Goal: Transaction & Acquisition: Purchase product/service

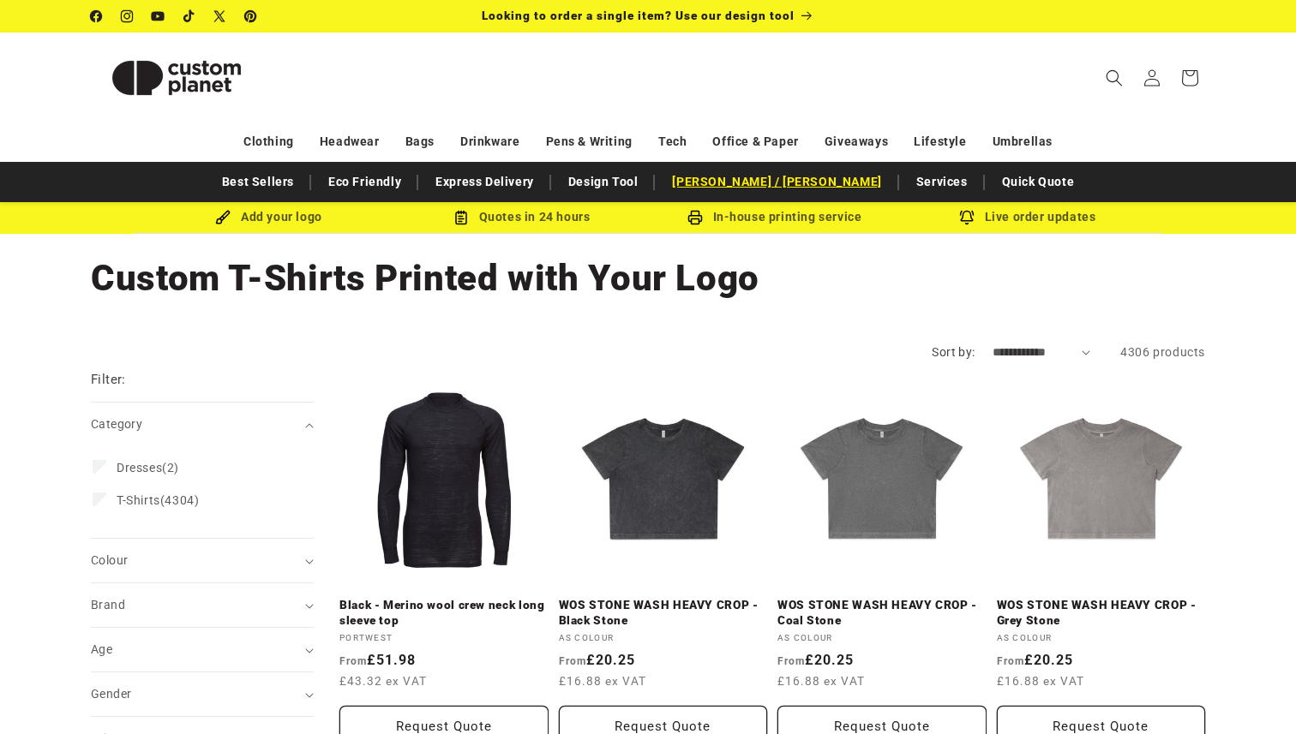
click at [789, 188] on link "[PERSON_NAME] / [PERSON_NAME]" at bounding box center [776, 182] width 226 height 30
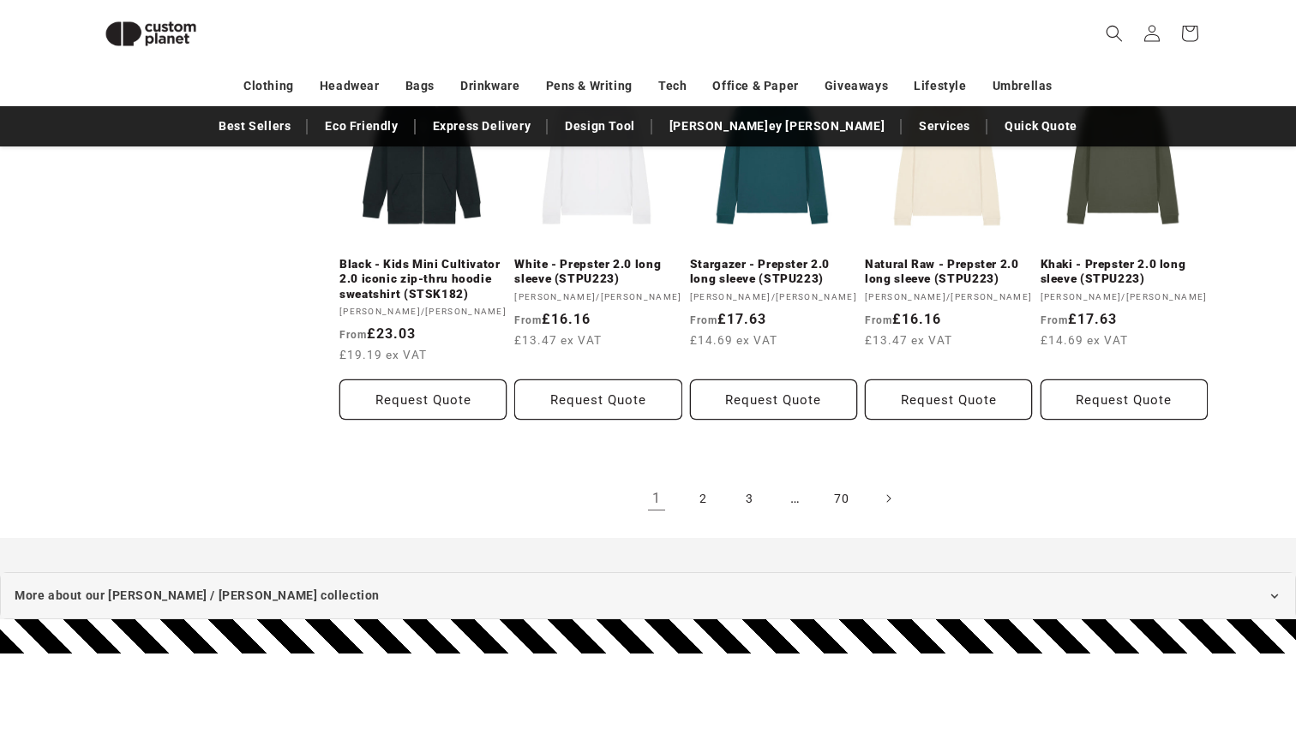
scroll to position [1570, 0]
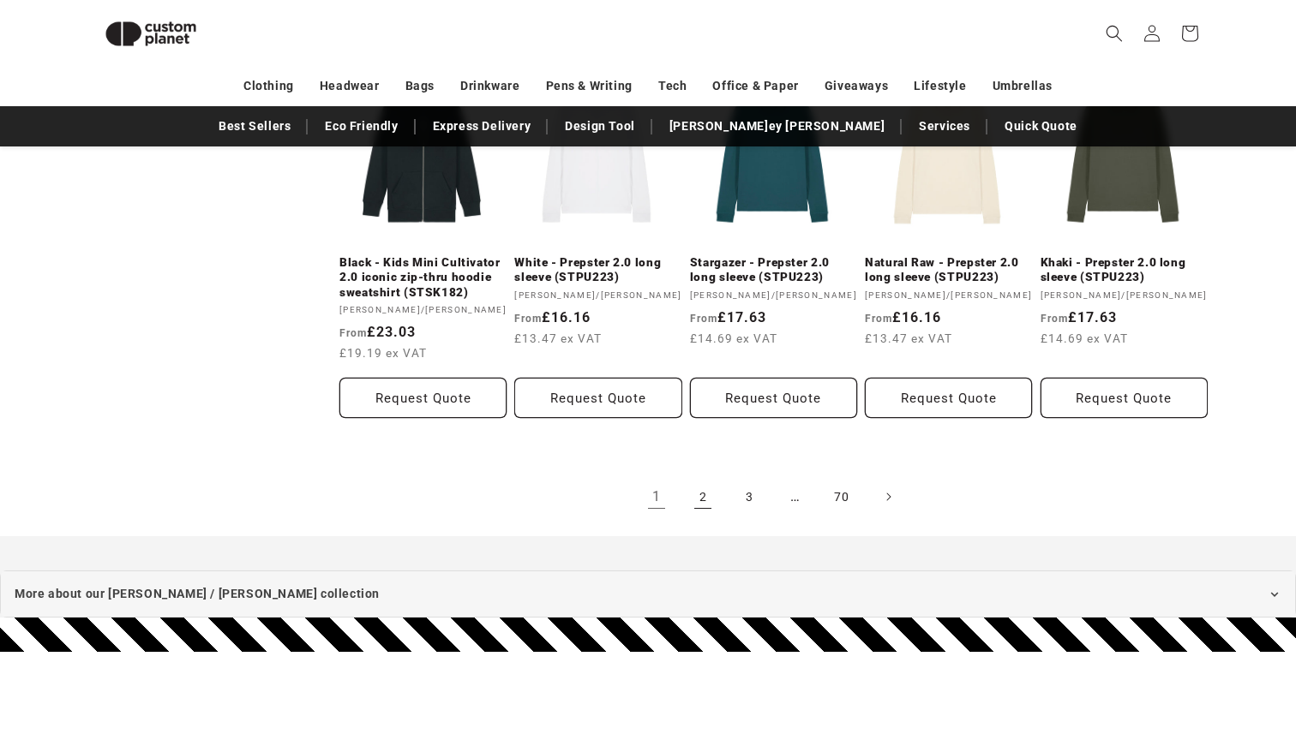
click at [691, 494] on link "2" at bounding box center [703, 497] width 38 height 38
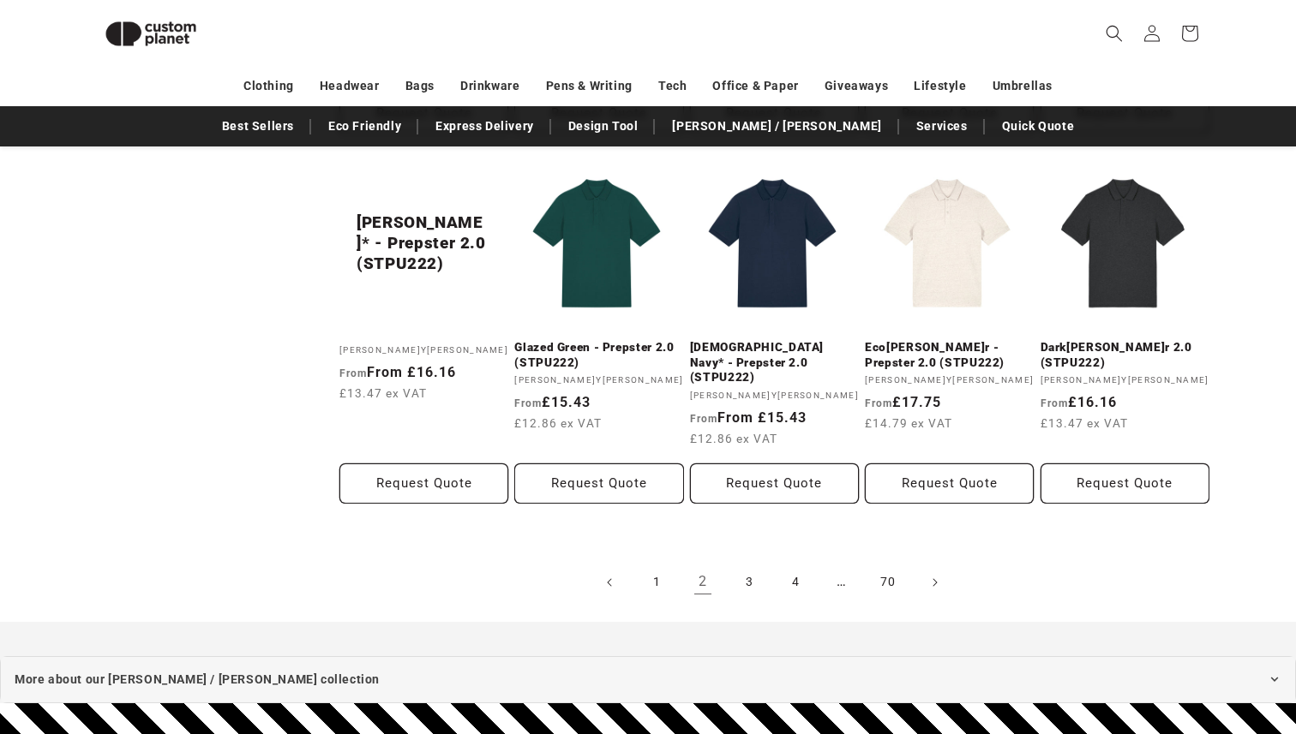
scroll to position [1316, 0]
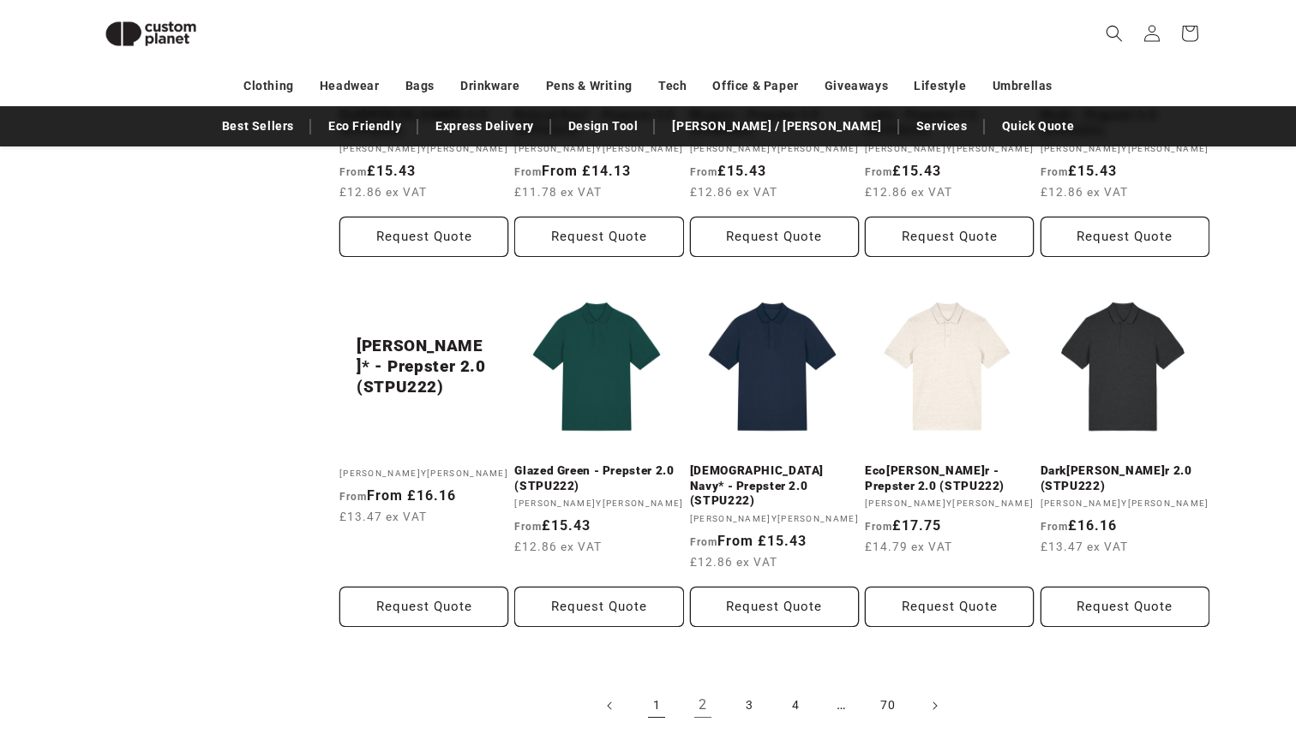
click at [655, 687] on link "1" at bounding box center [657, 706] width 38 height 38
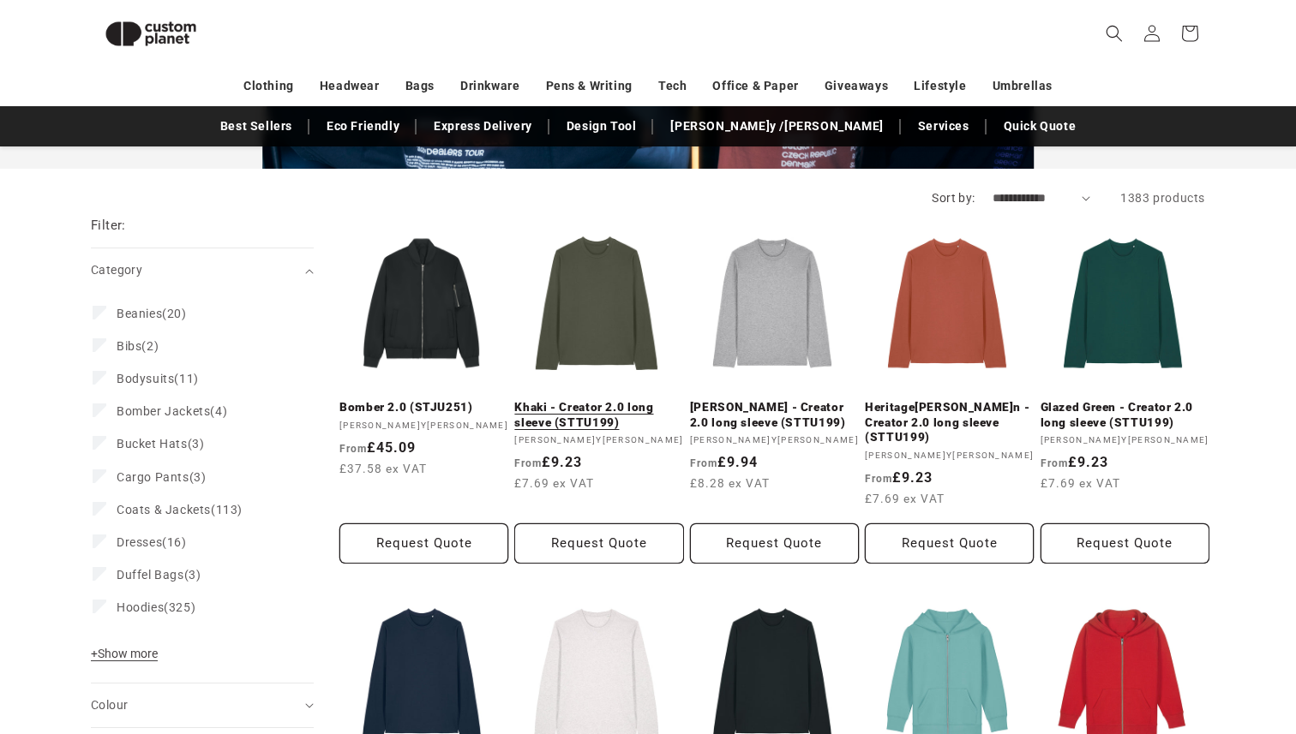
click at [609, 408] on link "Khaki - Creator 2.0 long sleeve (STTU199)" at bounding box center [598, 415] width 169 height 30
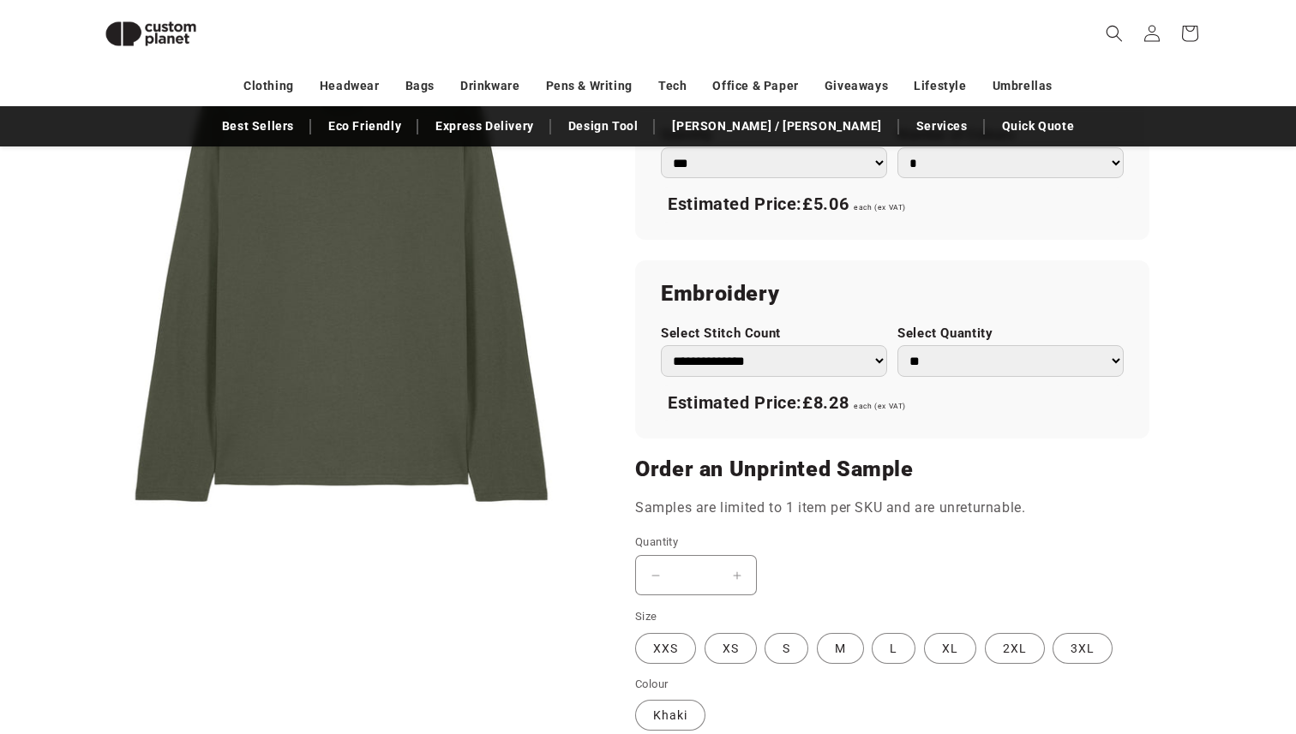
scroll to position [1058, 0]
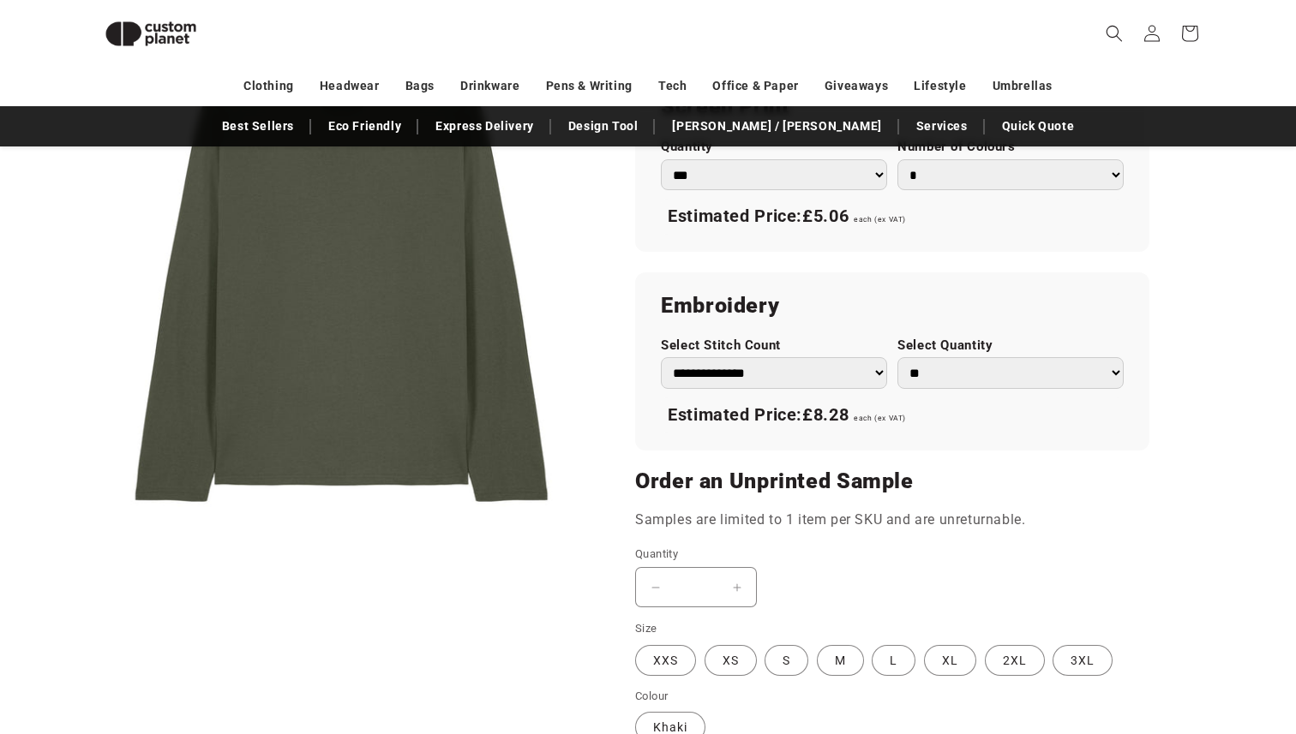
click at [809, 368] on select "**********" at bounding box center [774, 373] width 226 height 32
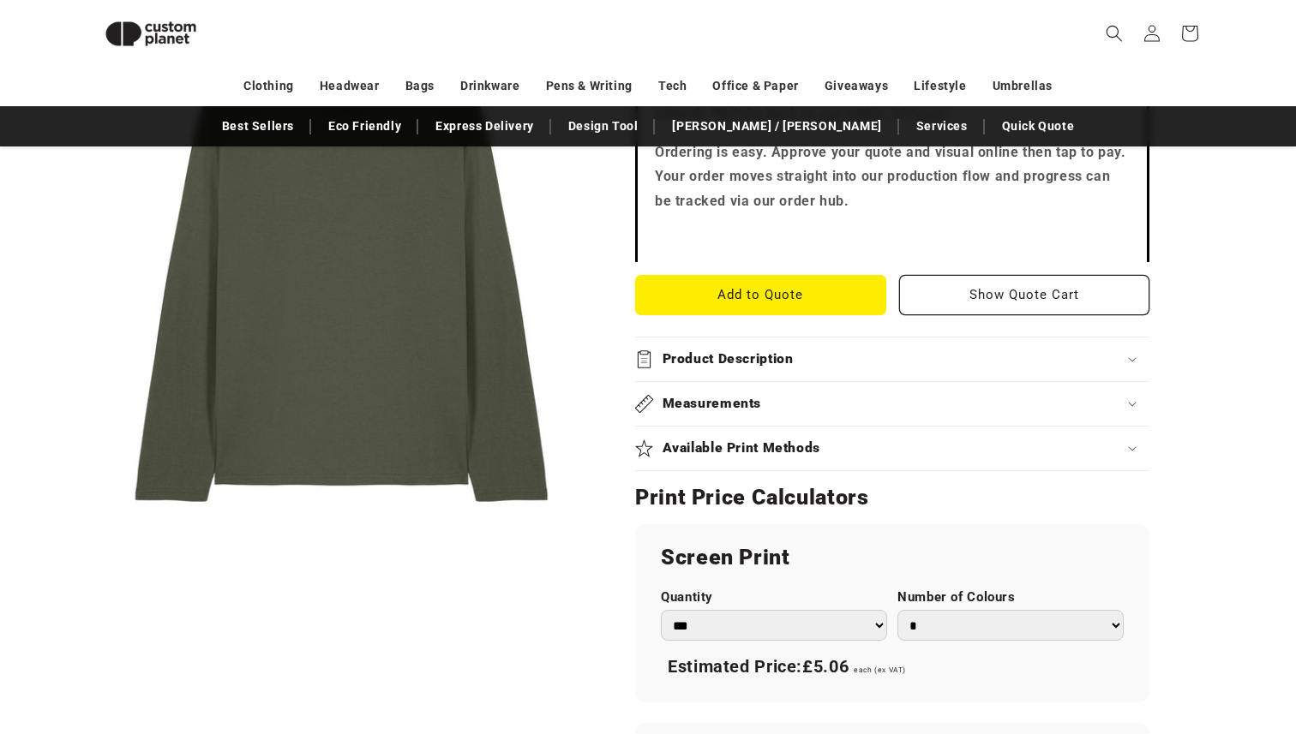
scroll to position [609, 0]
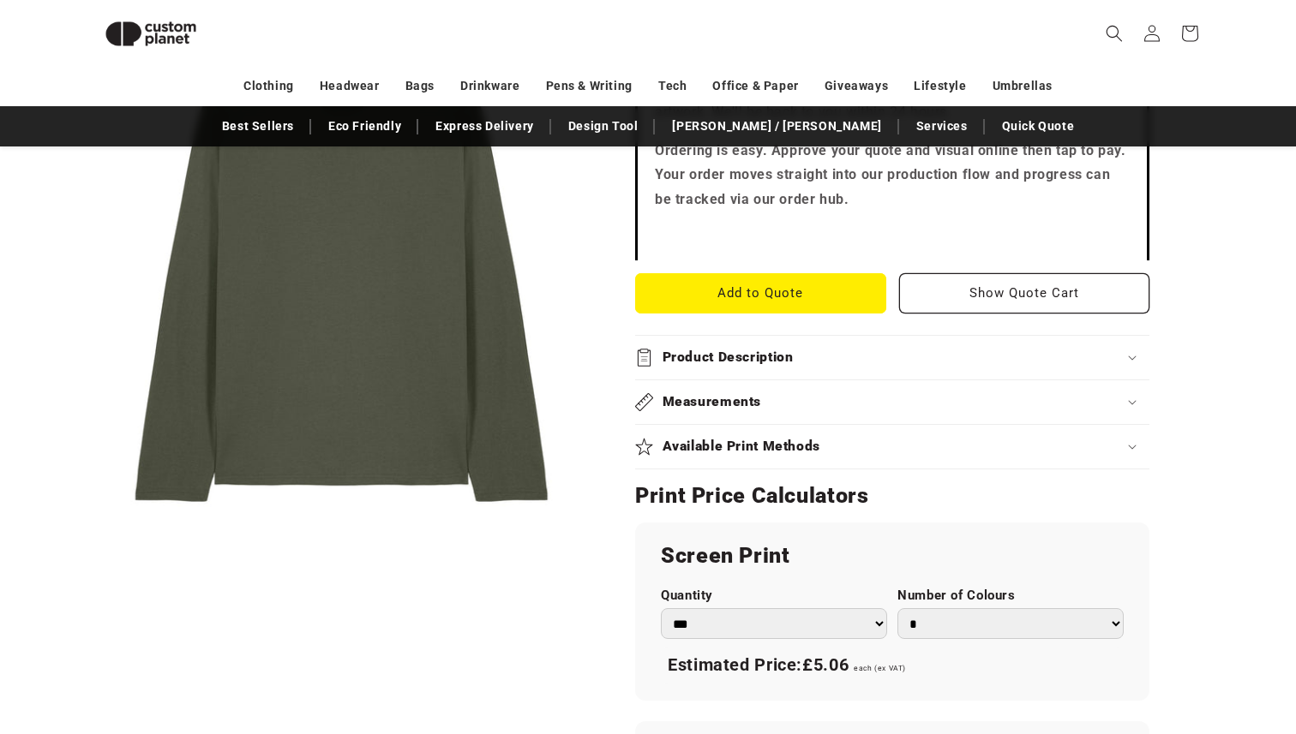
click at [905, 449] on div "Available Print Methods" at bounding box center [892, 447] width 514 height 18
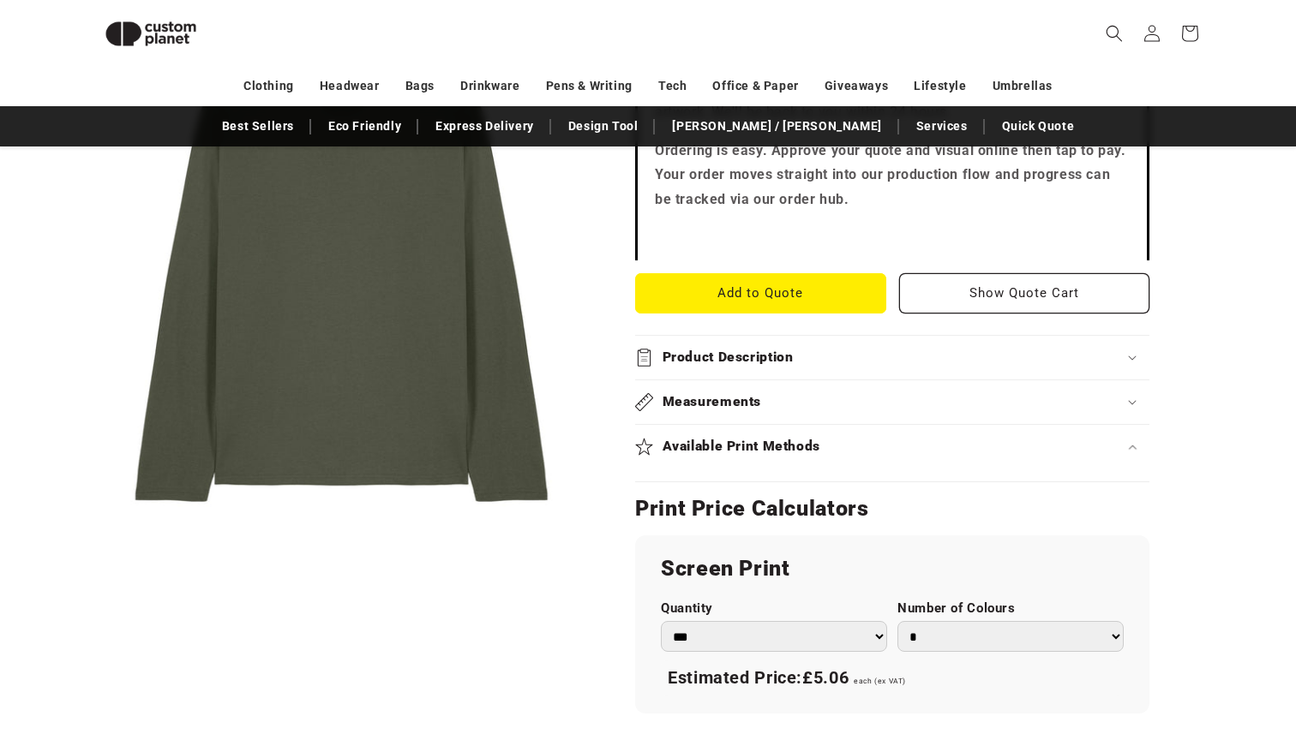
click at [904, 449] on div "Available Print Methods" at bounding box center [892, 447] width 514 height 18
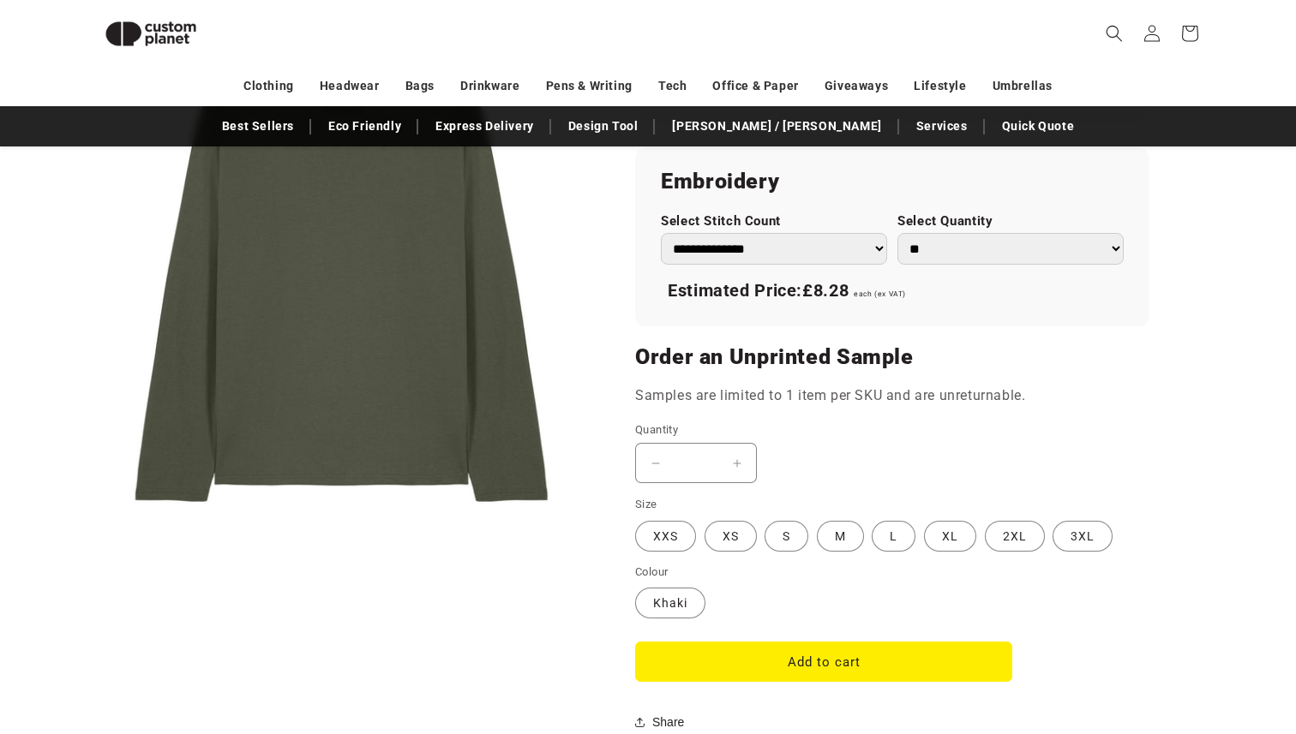
scroll to position [1186, 0]
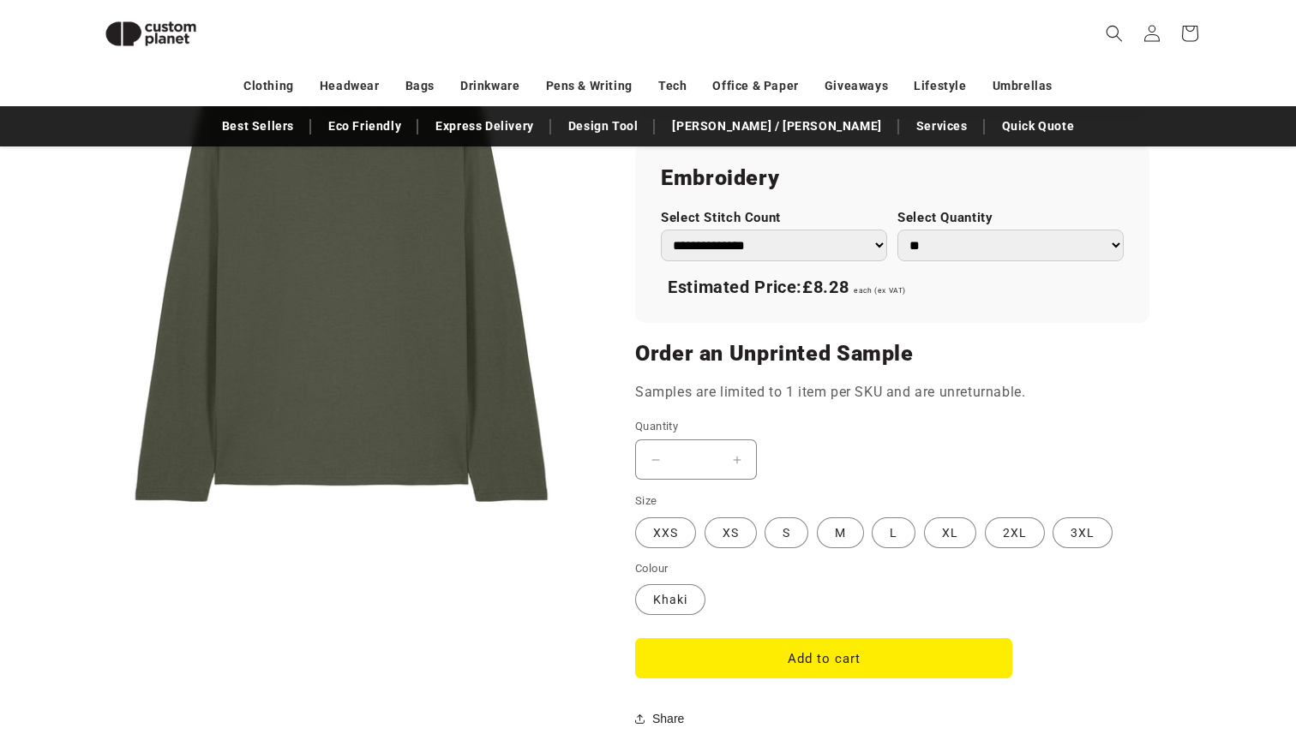
click at [743, 458] on button "Increase quantity for Khaki - Creator 2.0 long sleeve (STTU199)" at bounding box center [736, 460] width 39 height 40
click at [805, 441] on div "Decrease quantity for Khaki - Creator 2.0 long sleeve (STTU199) * Increase quan…" at bounding box center [823, 460] width 377 height 40
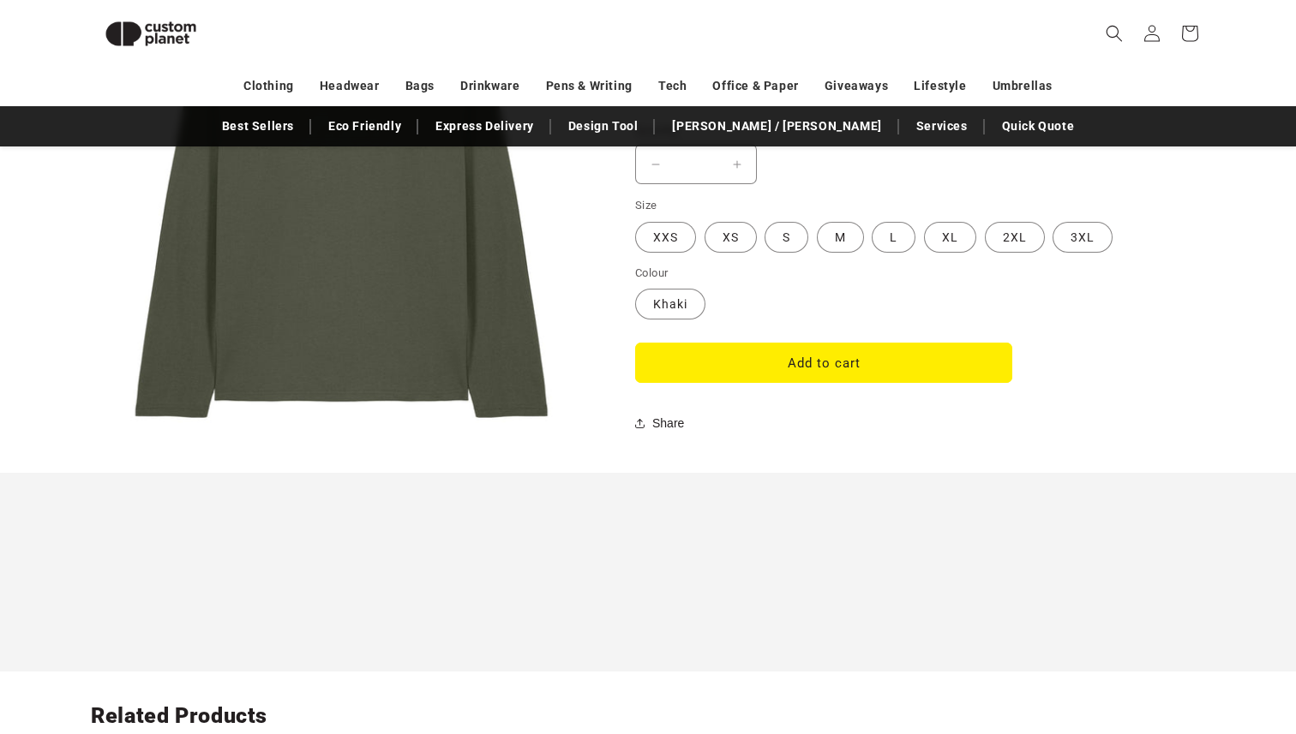
scroll to position [1377, 0]
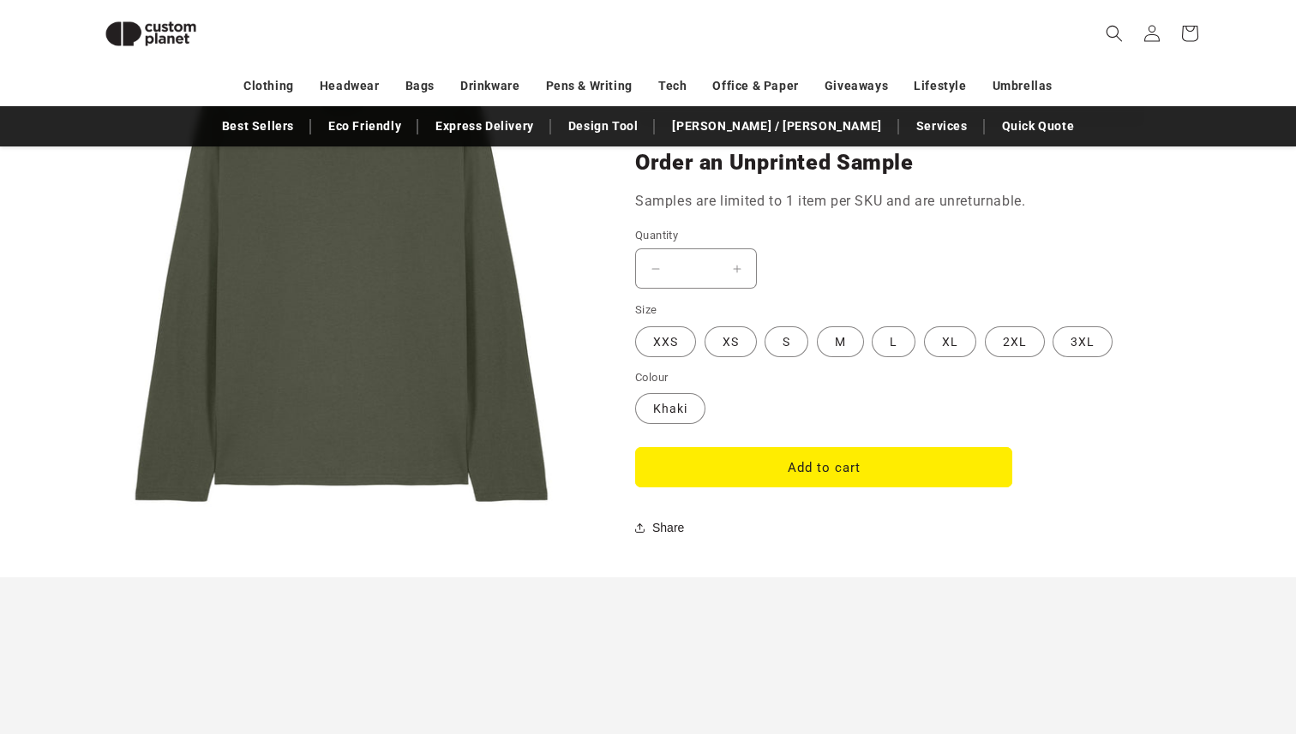
click at [738, 267] on button "Increase quantity for Khaki - Creator 2.0 long sleeve (STTU199)" at bounding box center [736, 268] width 39 height 40
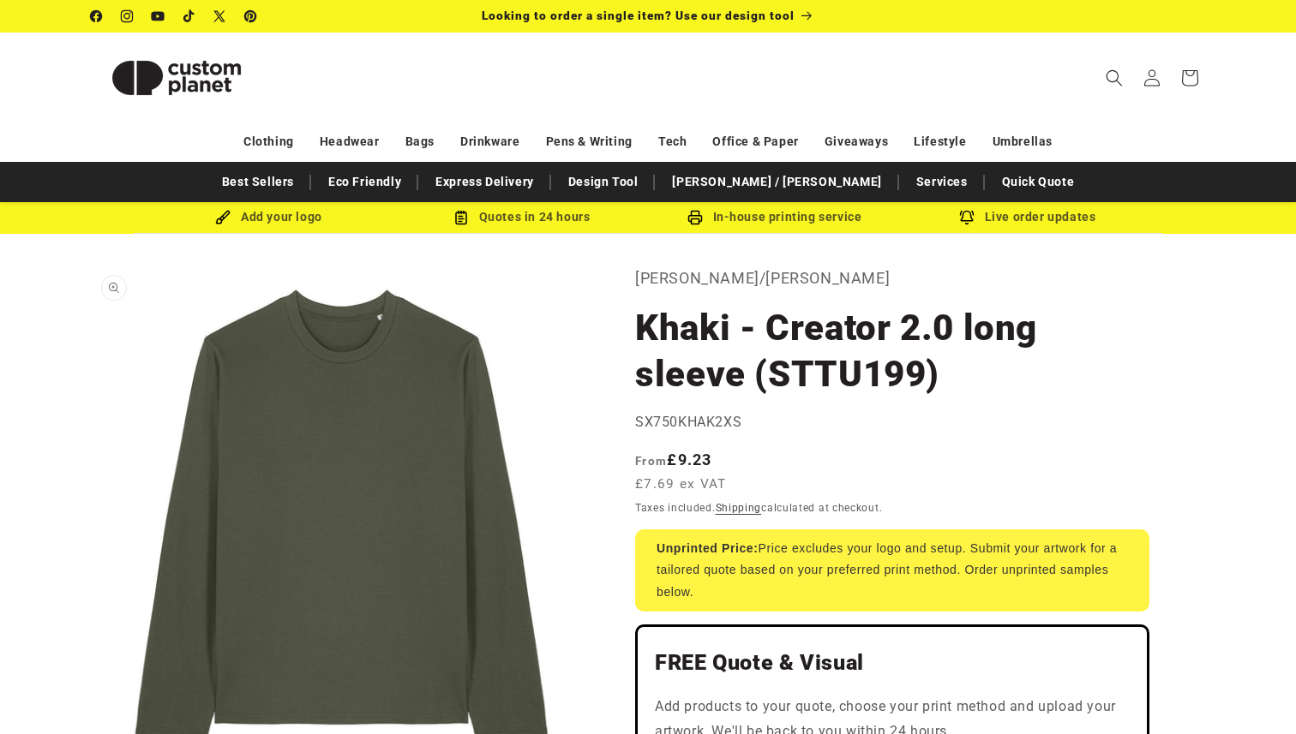
scroll to position [71, 0]
